Goal: Transaction & Acquisition: Purchase product/service

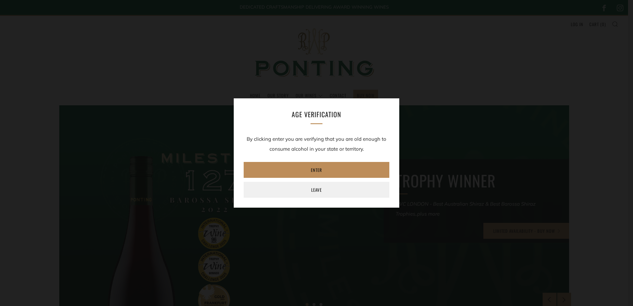
click at [287, 169] on link "Enter" at bounding box center [317, 170] width 146 height 16
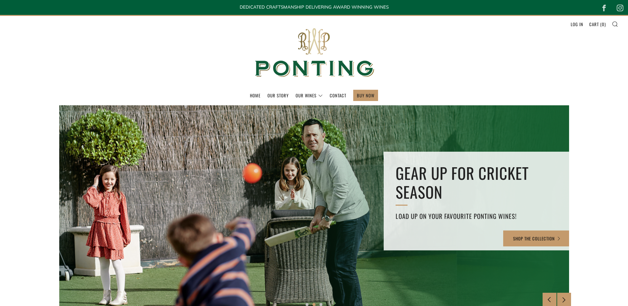
click at [473, 71] on header "Menu Search Cart Home Our Story Our Wines 0 )" at bounding box center [314, 60] width 628 height 90
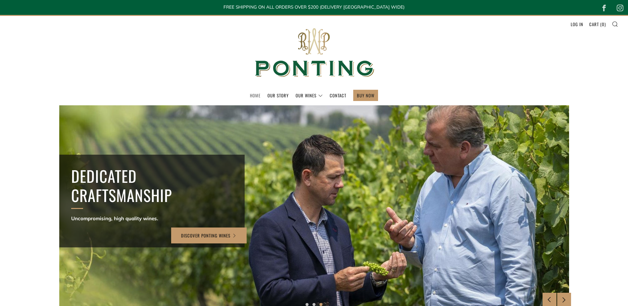
click at [252, 96] on link "Home" at bounding box center [255, 95] width 11 height 11
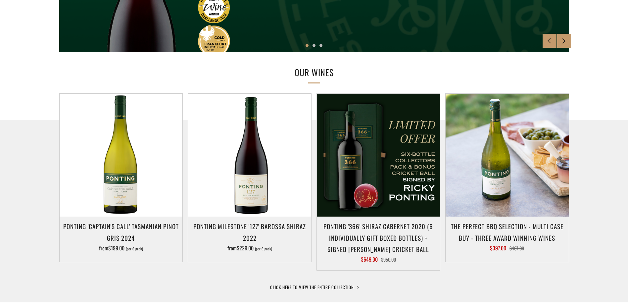
scroll to position [265, 0]
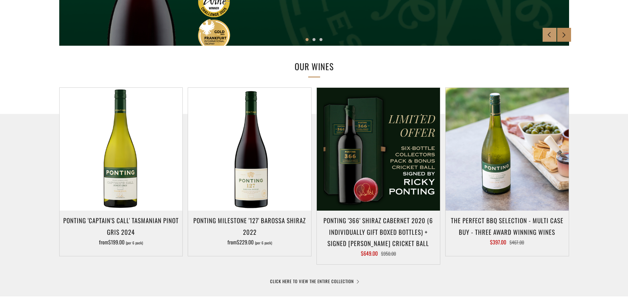
click at [562, 36] on icon at bounding box center [565, 35] width 6 height 6
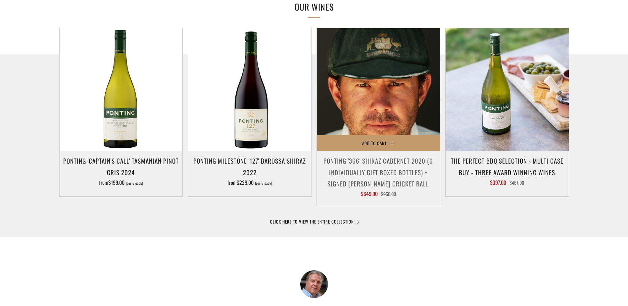
scroll to position [331, 0]
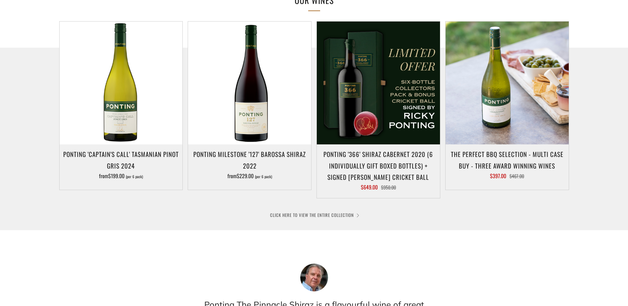
click at [319, 214] on link "CLICK HERE TO VIEW THE ENTIRE COLLECTION" at bounding box center [314, 215] width 88 height 7
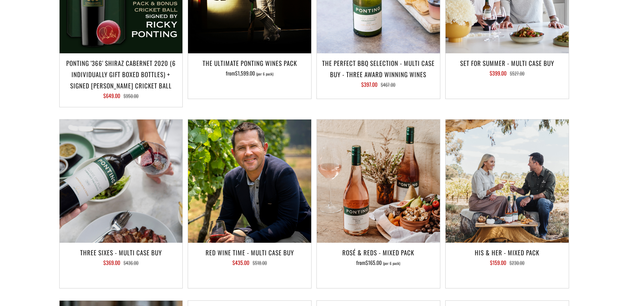
scroll to position [795, 0]
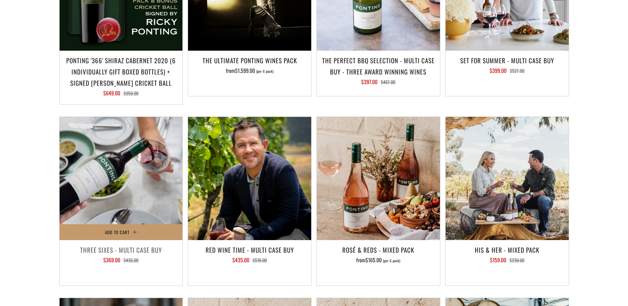
click at [142, 244] on h3 "Three Sixes - Multi Case Buy" at bounding box center [121, 249] width 117 height 11
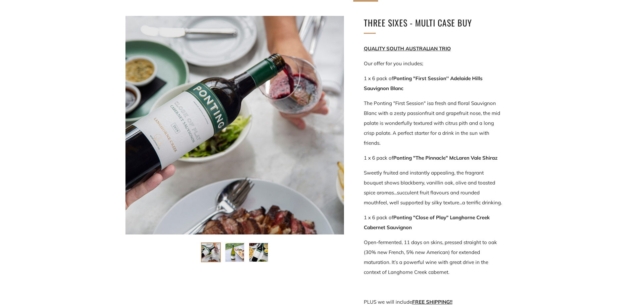
scroll to position [133, 0]
